Goal: Task Accomplishment & Management: Use online tool/utility

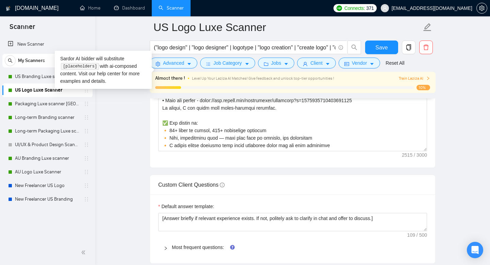
scroll to position [83, 0]
click at [46, 100] on link "Packaging Luxe scanner [GEOGRAPHIC_DATA]" at bounding box center [47, 104] width 65 height 14
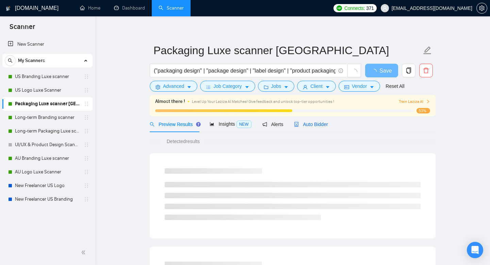
click at [311, 122] on span "Auto Bidder" at bounding box center [311, 123] width 34 height 5
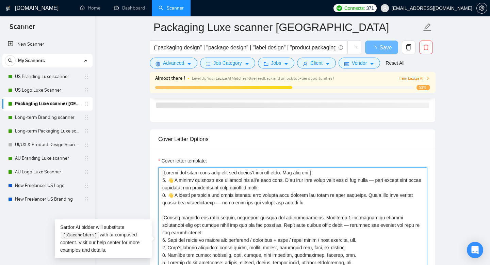
drag, startPoint x: 291, startPoint y: 187, endPoint x: 169, endPoint y: 178, distance: 121.8
click at [169, 178] on textarea "Cover letter template:" at bounding box center [292, 243] width 269 height 153
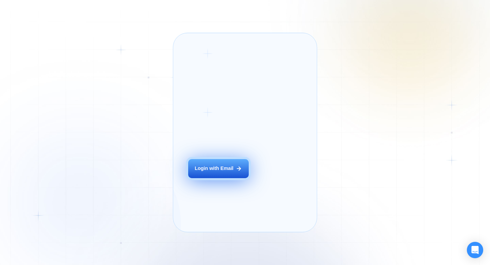
click at [234, 177] on button "Login with Email" at bounding box center [218, 168] width 61 height 19
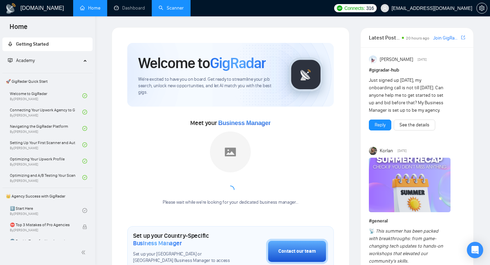
click at [173, 5] on link "Scanner" at bounding box center [171, 8] width 25 height 6
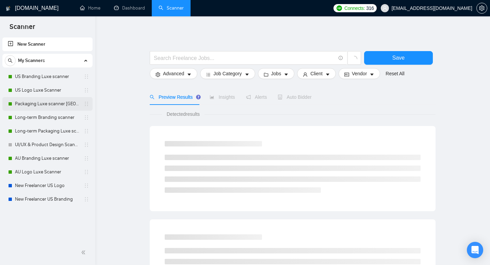
click at [50, 105] on link "Packaging Luxe scanner [GEOGRAPHIC_DATA]" at bounding box center [47, 104] width 65 height 14
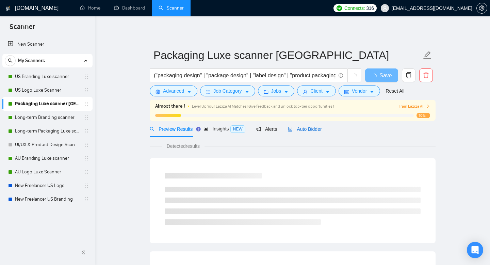
click at [315, 127] on span "Auto Bidder" at bounding box center [305, 128] width 34 height 5
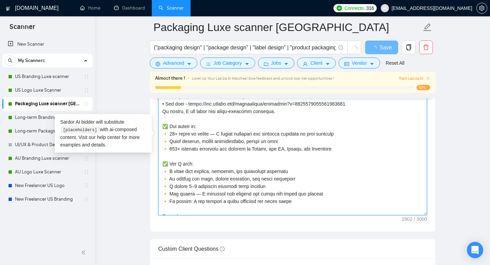
scroll to position [239, 0]
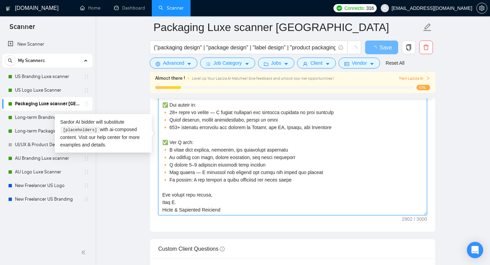
drag, startPoint x: 161, startPoint y: 125, endPoint x: 220, endPoint y: 255, distance: 142.8
click at [220, 255] on form "Auto Bidding Enabled Auto Bidding Enabled: ON Auto Bidder Schedule Auto Bidding…" at bounding box center [293, 149] width 286 height 1657
